Goal: Transaction & Acquisition: Purchase product/service

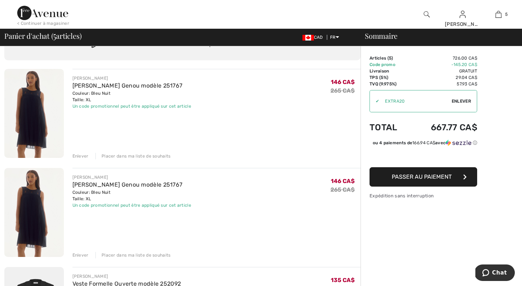
scroll to position [48, 0]
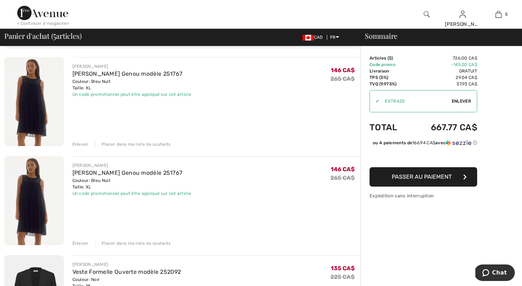
click at [79, 243] on div "Enlever" at bounding box center [80, 243] width 16 height 6
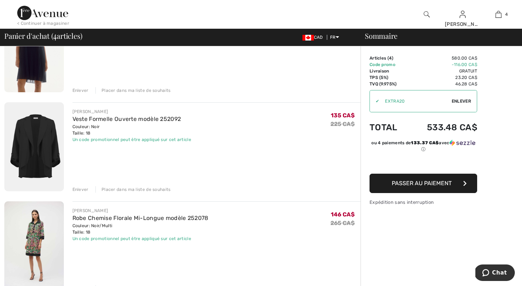
scroll to position [127, 0]
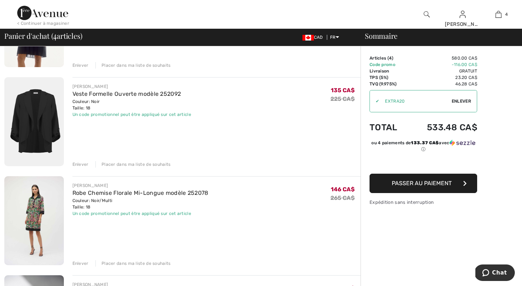
click at [462, 100] on span "Enlever" at bounding box center [460, 101] width 19 height 6
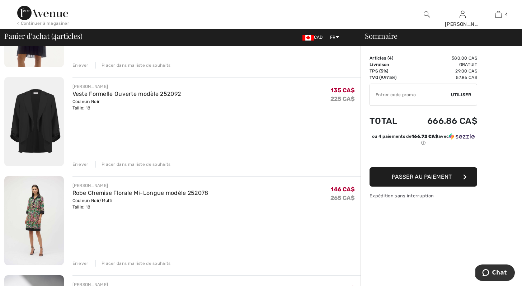
click at [429, 94] on input "TEXT" at bounding box center [410, 95] width 81 height 22
type input "EXTRA20"
click at [467, 95] on span "Utiliser" at bounding box center [461, 94] width 20 height 6
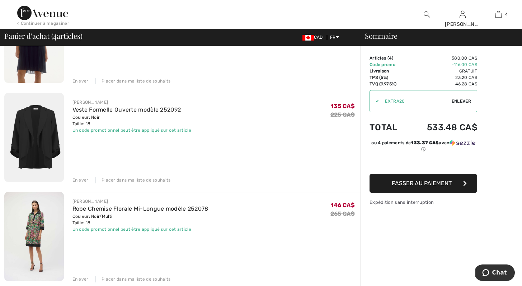
scroll to position [63, 0]
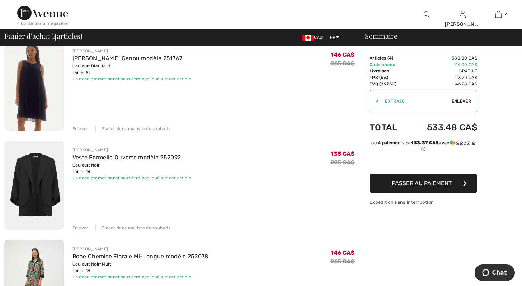
click at [124, 226] on div "Placer dans ma liste de souhaits" at bounding box center [132, 227] width 75 height 6
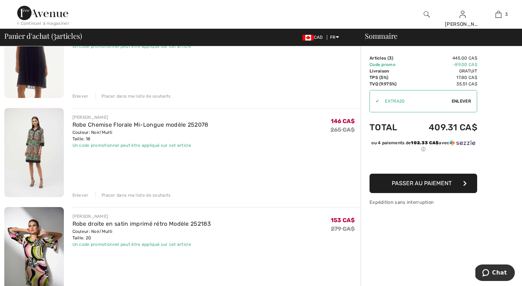
scroll to position [119, 0]
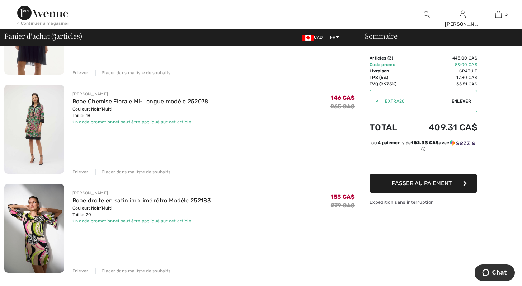
click at [129, 170] on div "Placer dans ma liste de souhaits" at bounding box center [132, 172] width 75 height 6
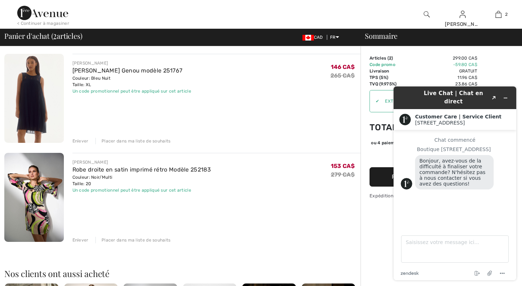
scroll to position [0, 0]
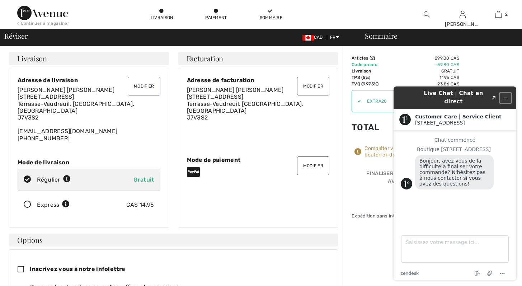
click at [504, 95] on icon "Réduire le widget" at bounding box center [505, 97] width 5 height 5
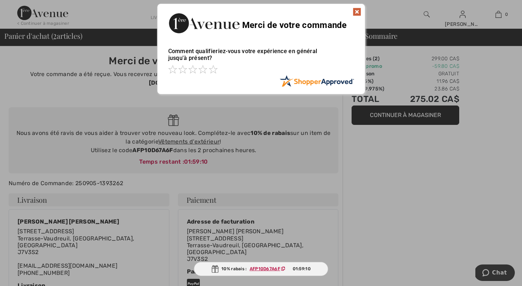
click at [359, 13] on img at bounding box center [356, 12] width 9 height 9
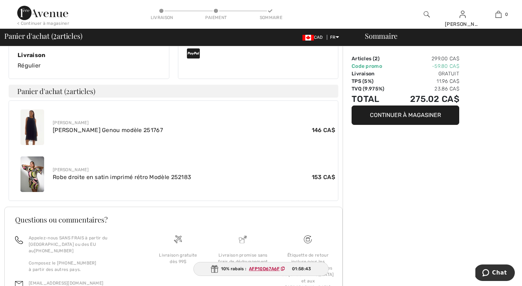
scroll to position [250, 0]
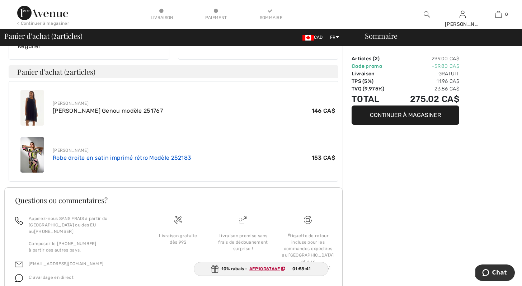
click at [76, 154] on link "Robe droite en satin imprimé rétro Modèle 252183" at bounding box center [122, 157] width 138 height 7
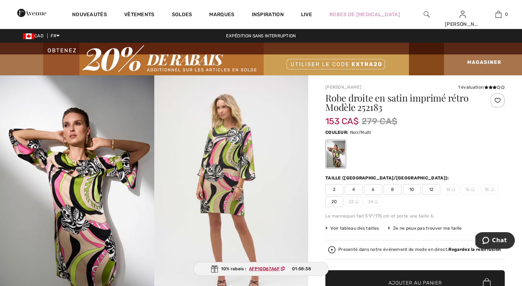
click at [238, 143] on img at bounding box center [231, 190] width 154 height 231
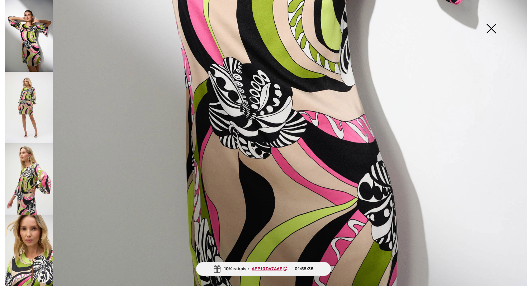
scroll to position [497, 0]
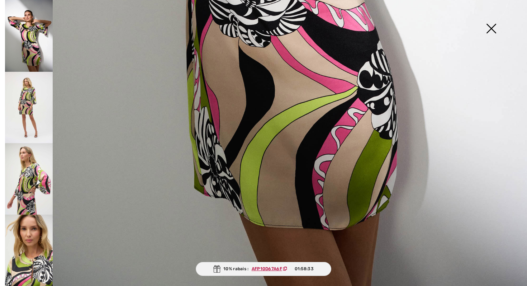
click at [27, 173] on img at bounding box center [29, 178] width 48 height 71
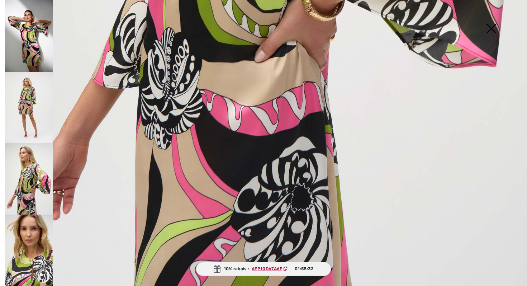
scroll to position [496, 0]
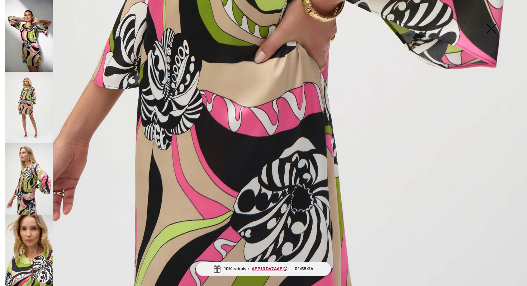
click at [37, 34] on img at bounding box center [29, 36] width 48 height 72
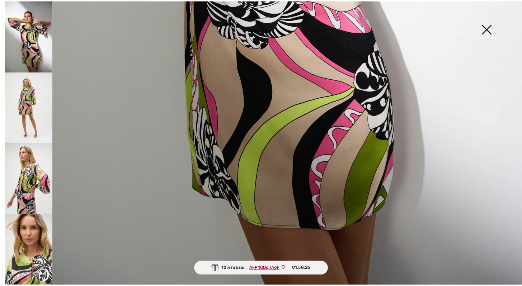
scroll to position [497, 0]
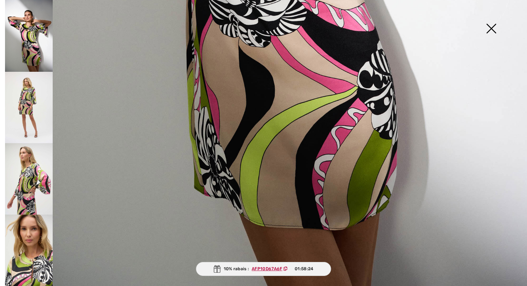
click at [490, 27] on img at bounding box center [491, 29] width 36 height 37
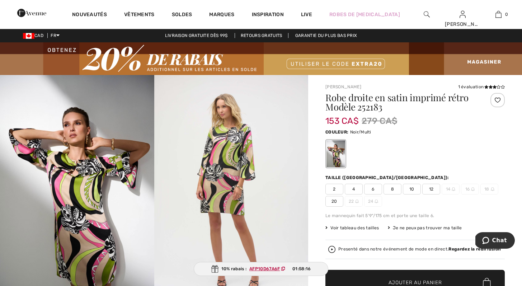
scroll to position [0, 0]
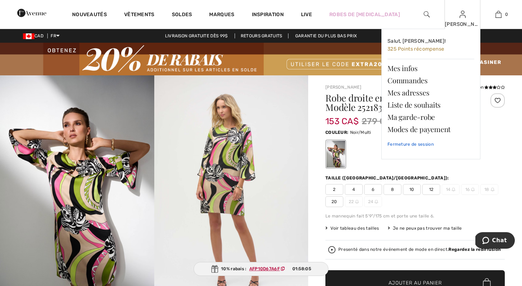
click at [426, 145] on link "Fermeture de session" at bounding box center [430, 144] width 87 height 18
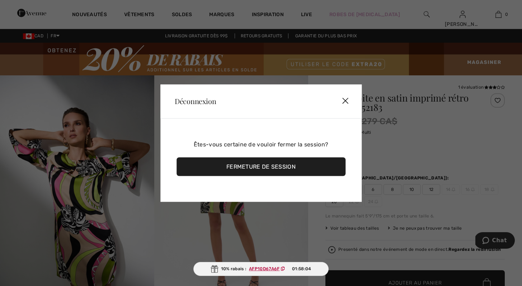
click at [276, 165] on div "Fermeture de session" at bounding box center [260, 166] width 169 height 19
